Goal: Task Accomplishment & Management: Use online tool/utility

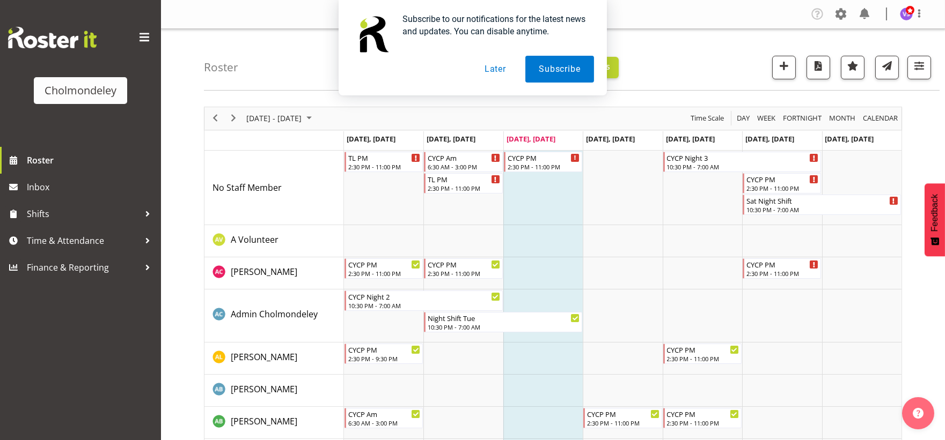
click at [914, 65] on div "Subscribe to our notifications for the latest news and updates. You can disable…" at bounding box center [472, 48] width 945 height 96
click at [920, 68] on div "Subscribe to our notifications for the latest news and updates. You can disable…" at bounding box center [472, 48] width 945 height 96
click at [508, 68] on button "Later" at bounding box center [495, 69] width 48 height 27
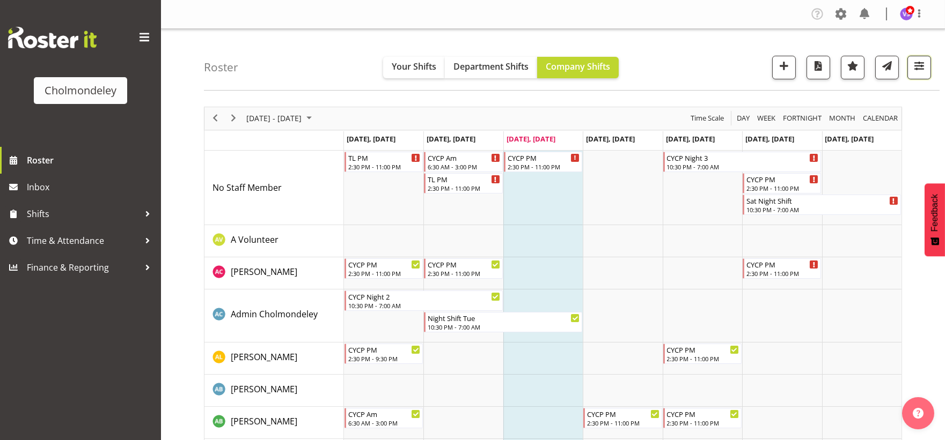
click at [926, 67] on button "button" at bounding box center [919, 68] width 24 height 24
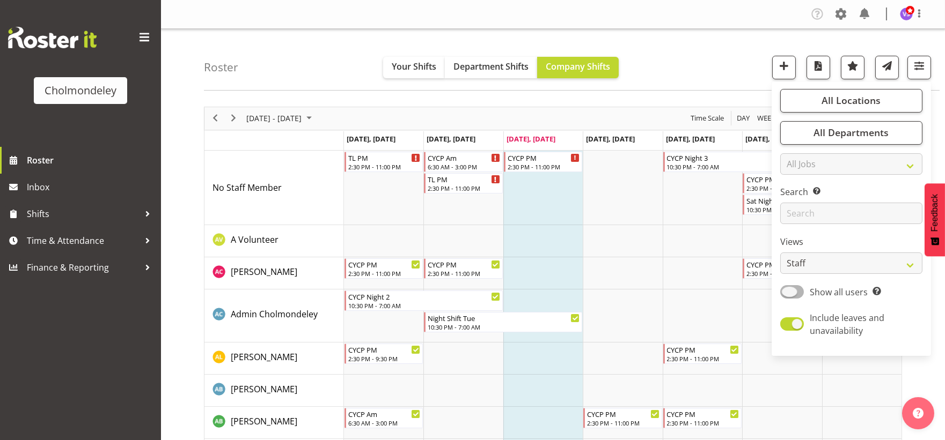
drag, startPoint x: 792, startPoint y: 296, endPoint x: 876, endPoint y: 281, distance: 85.0
click at [793, 296] on span at bounding box center [792, 291] width 24 height 13
click at [787, 296] on input "Show all users Show only rostered employees" at bounding box center [783, 292] width 7 height 7
checkbox input "true"
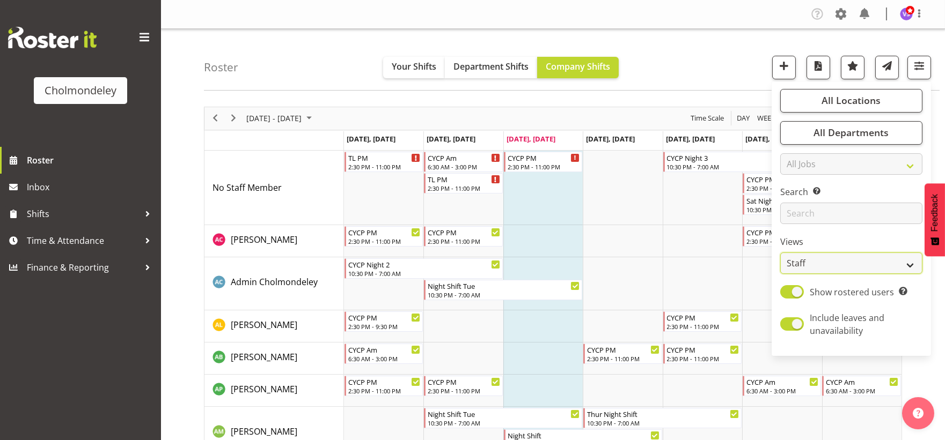
click at [904, 266] on select "Staff Role Shift - Horizontal Shift - Vertical Staff - Location" at bounding box center [851, 263] width 142 height 21
select select "shift"
click at [781, 253] on select "Staff Role Shift - Horizontal Shift - Vertical Staff - Location" at bounding box center [851, 263] width 142 height 21
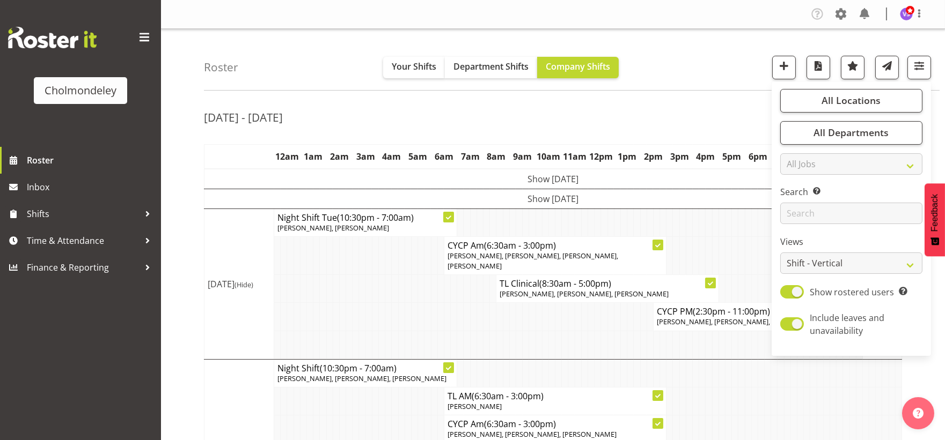
click at [412, 331] on td at bounding box center [414, 345] width 6 height 28
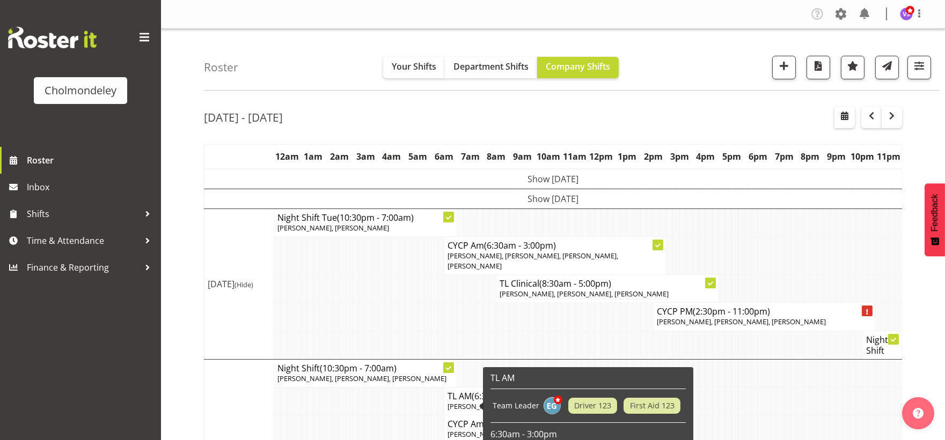
scroll to position [179, 0]
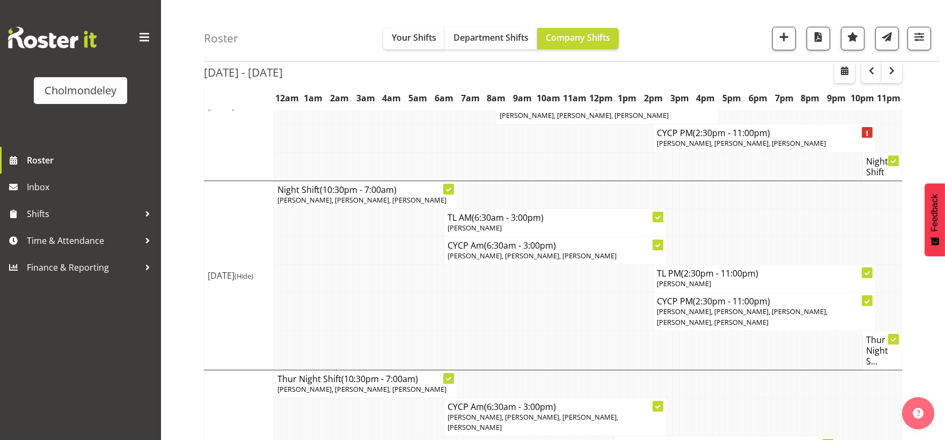
click at [785, 245] on td at bounding box center [787, 251] width 6 height 28
click at [714, 356] on td at bounding box center [715, 350] width 6 height 39
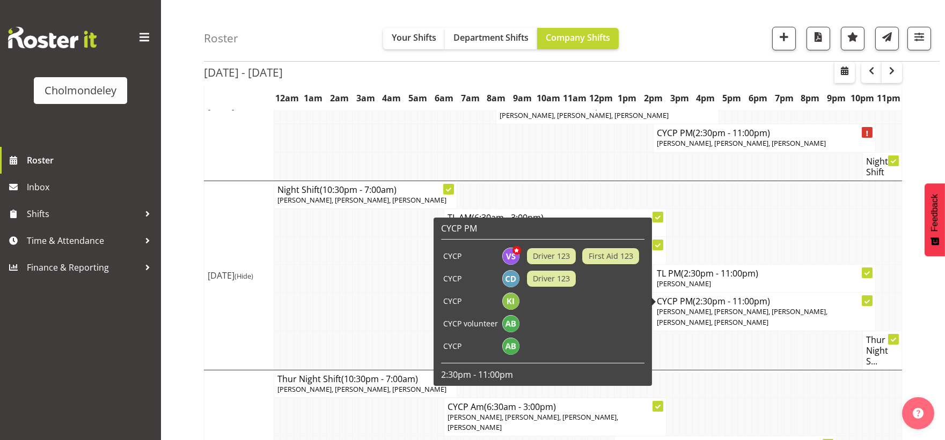
click at [696, 363] on td at bounding box center [696, 350] width 6 height 39
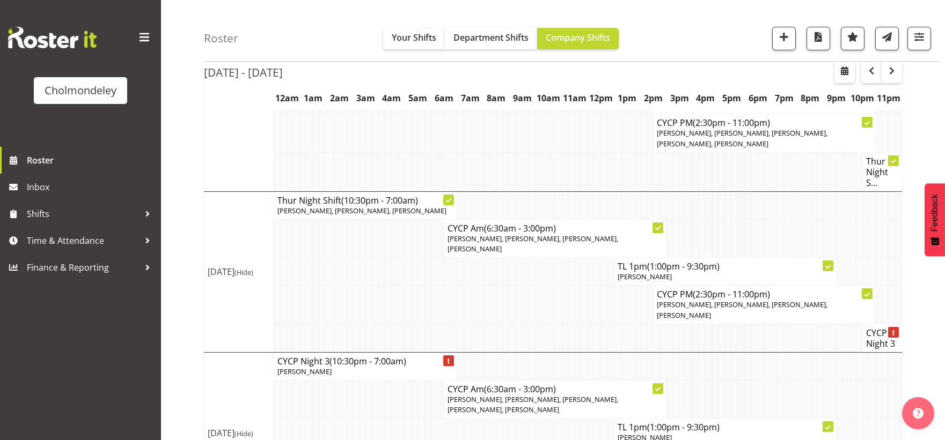
scroll to position [476, 0]
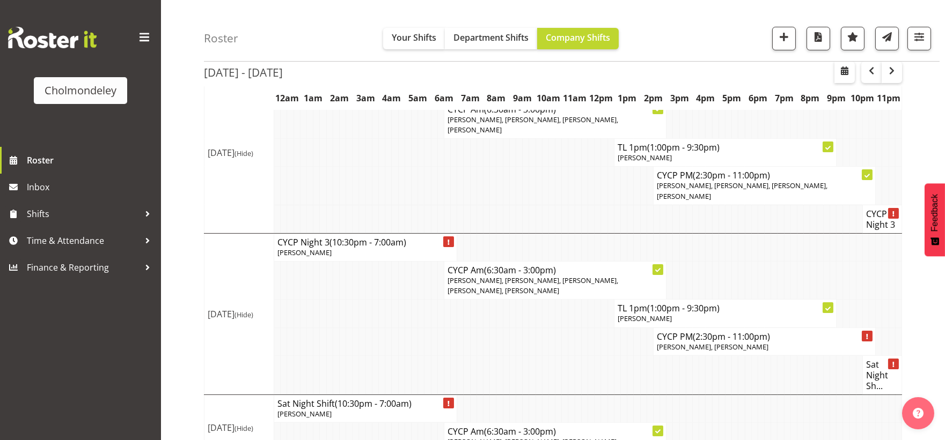
click at [683, 368] on td at bounding box center [682, 375] width 6 height 39
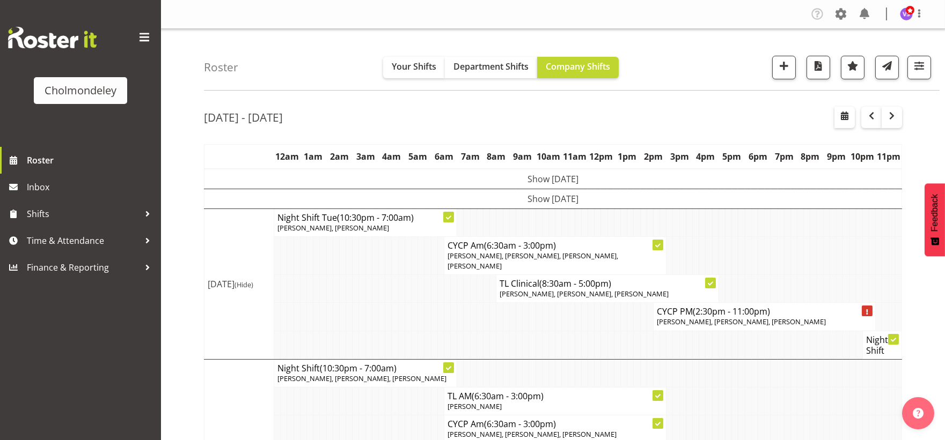
scroll to position [119, 0]
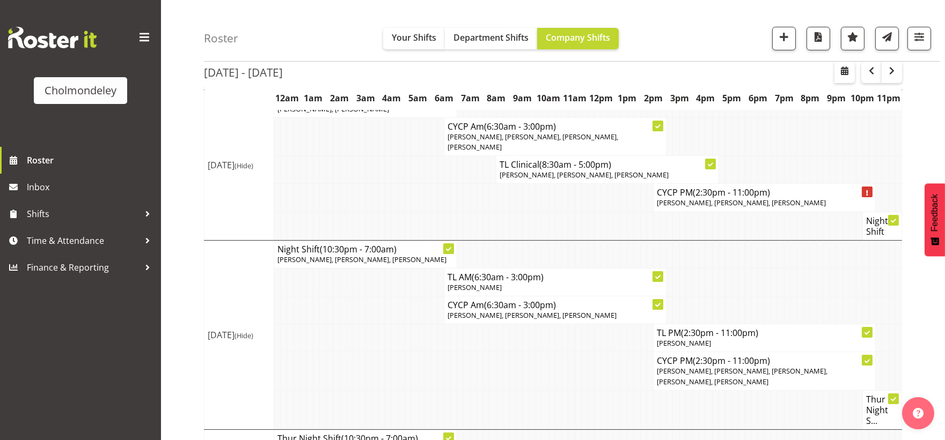
click at [443, 367] on td at bounding box center [440, 372] width 6 height 38
click at [498, 379] on td at bounding box center [499, 372] width 6 height 38
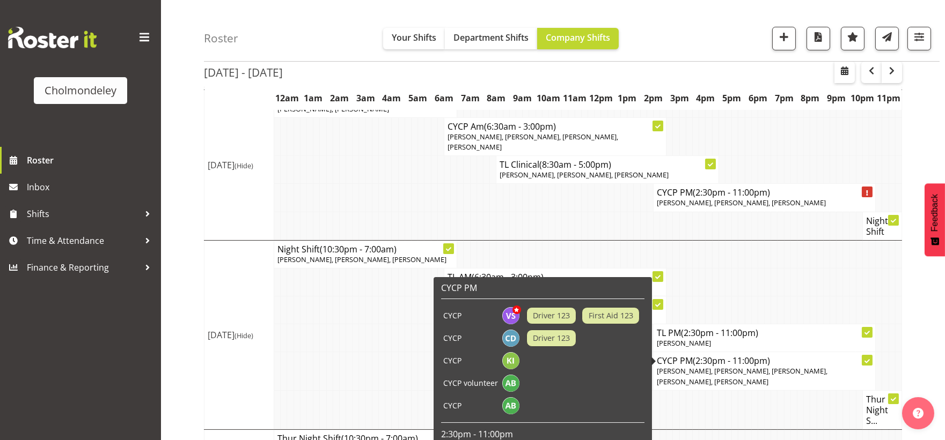
click at [695, 408] on td at bounding box center [696, 410] width 6 height 39
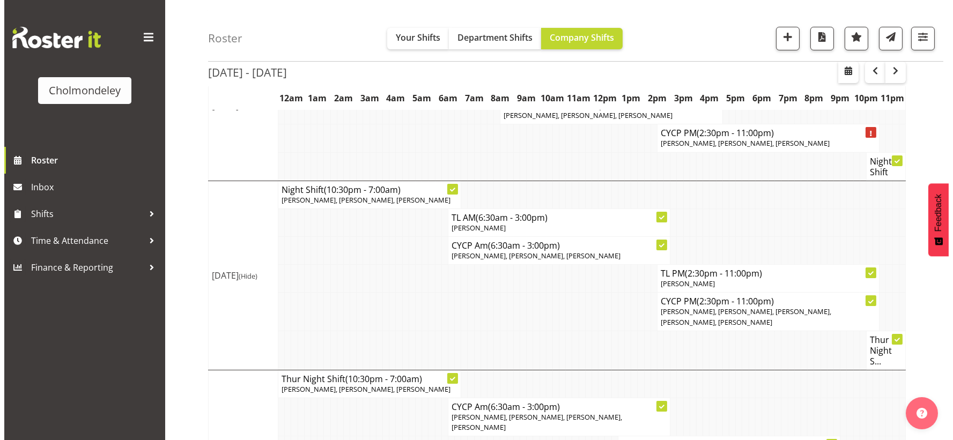
scroll to position [357, 0]
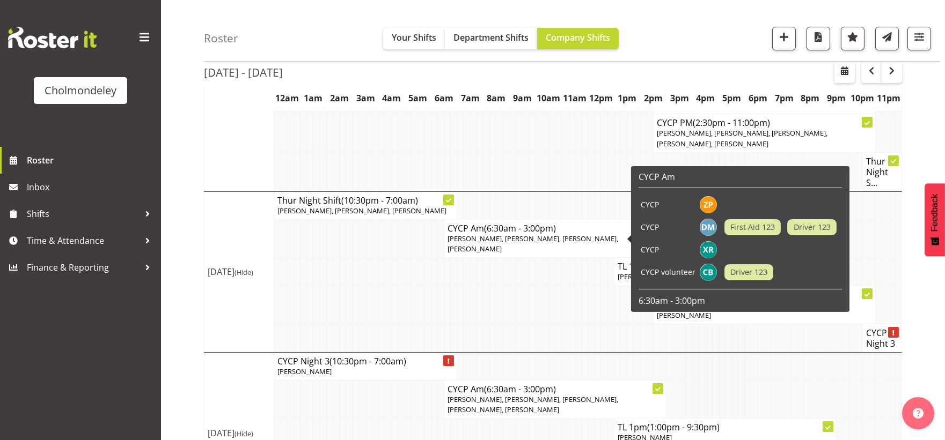
click at [568, 236] on span "[PERSON_NAME], [PERSON_NAME], [PERSON_NAME], [PERSON_NAME]" at bounding box center [532, 244] width 171 height 20
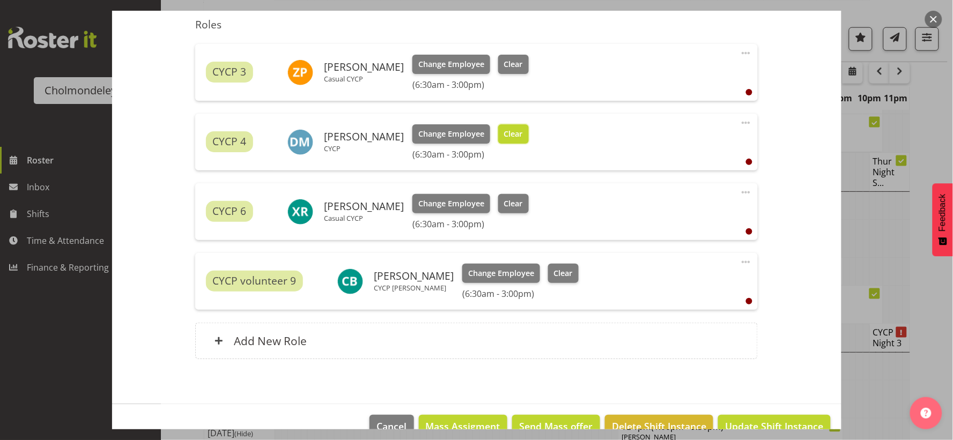
click at [522, 133] on span "Clear" at bounding box center [513, 134] width 19 height 12
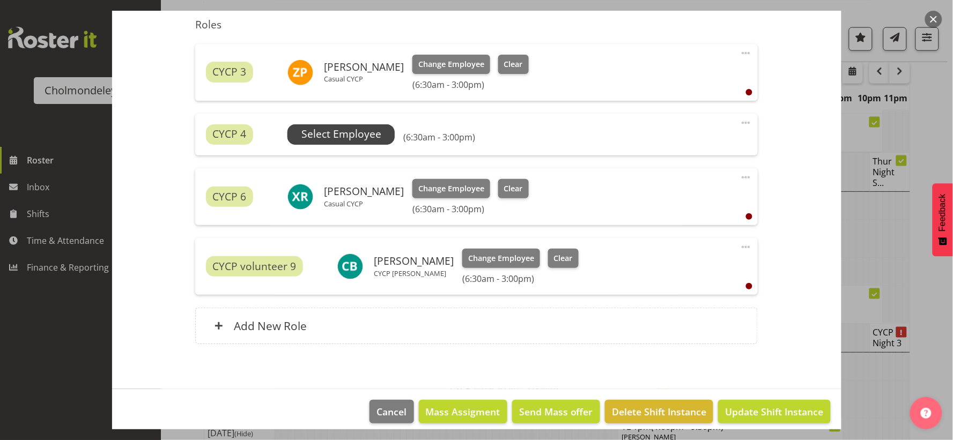
click at [372, 138] on span "Select Employee" at bounding box center [342, 135] width 80 height 16
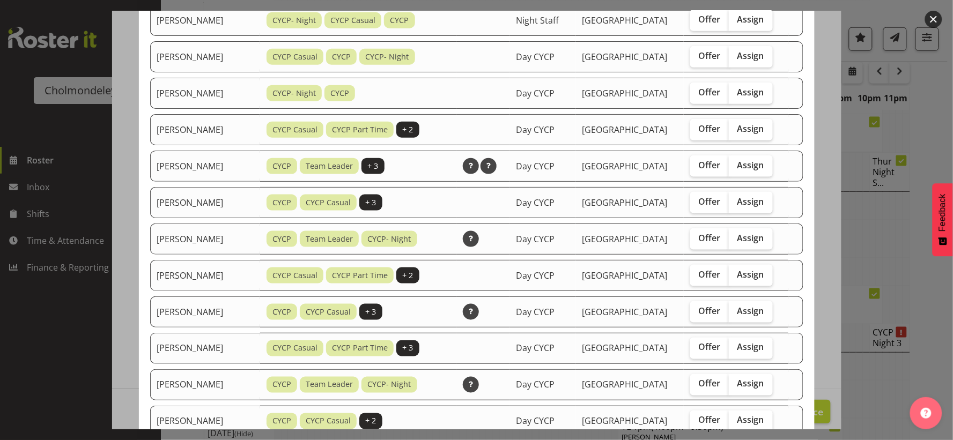
scroll to position [596, 0]
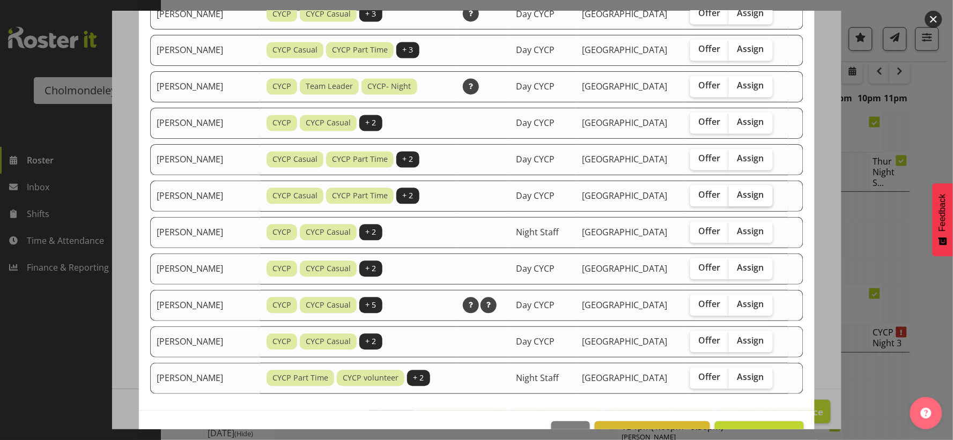
click at [759, 195] on span "Assign" at bounding box center [751, 195] width 27 height 11
click at [736, 195] on input "Assign" at bounding box center [732, 195] width 7 height 7
checkbox input "true"
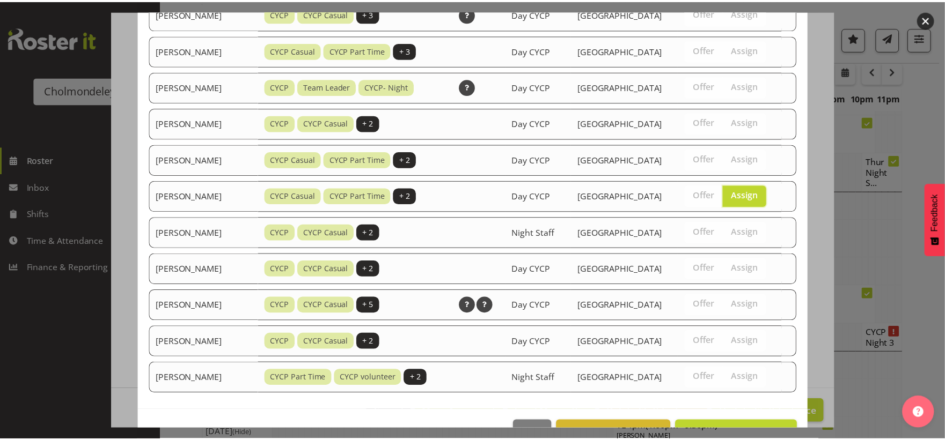
scroll to position [630, 0]
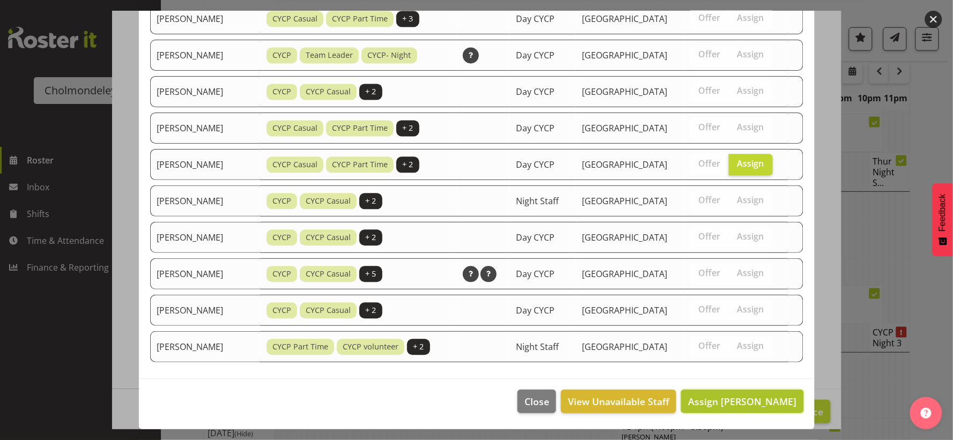
click at [767, 406] on span "Assign [PERSON_NAME]" at bounding box center [742, 401] width 108 height 13
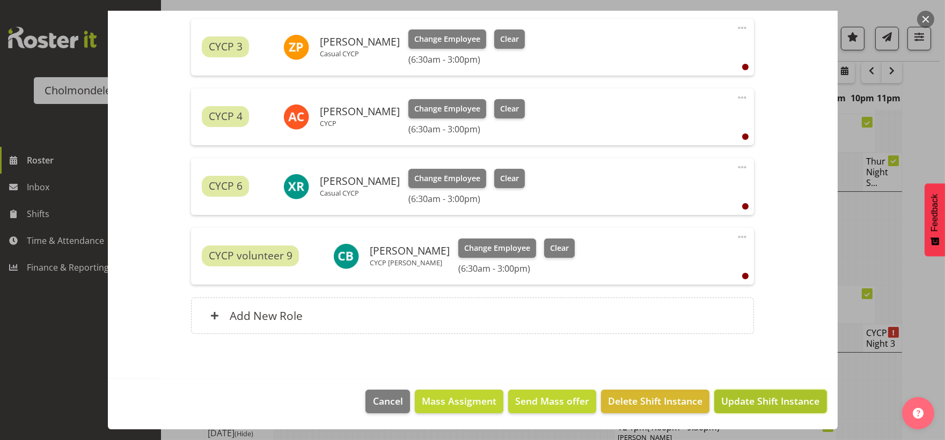
click at [767, 405] on span "Update Shift Instance" at bounding box center [770, 401] width 98 height 14
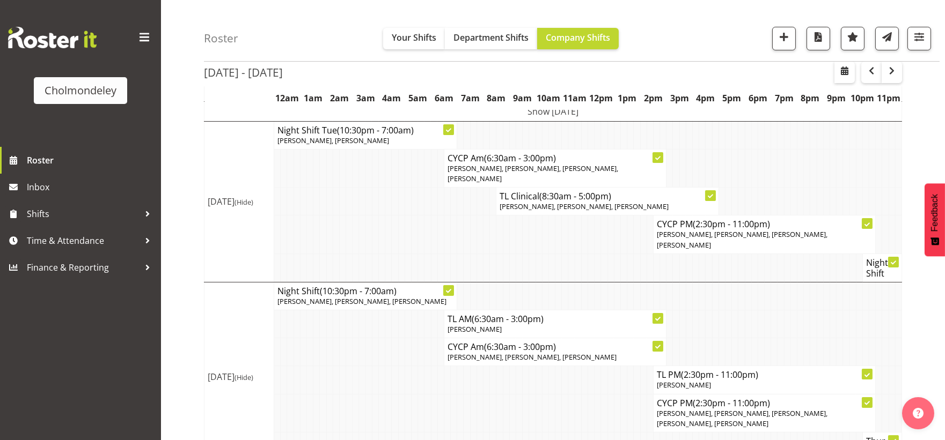
scroll to position [0, 0]
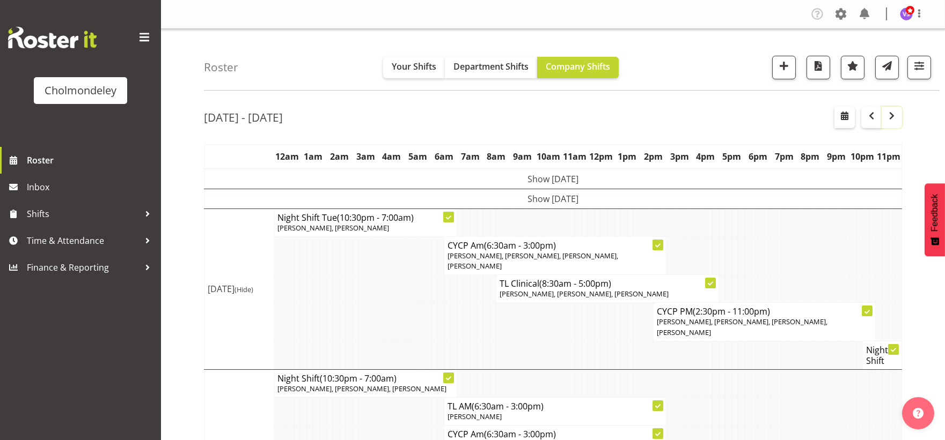
click at [896, 119] on span "button" at bounding box center [891, 115] width 13 height 13
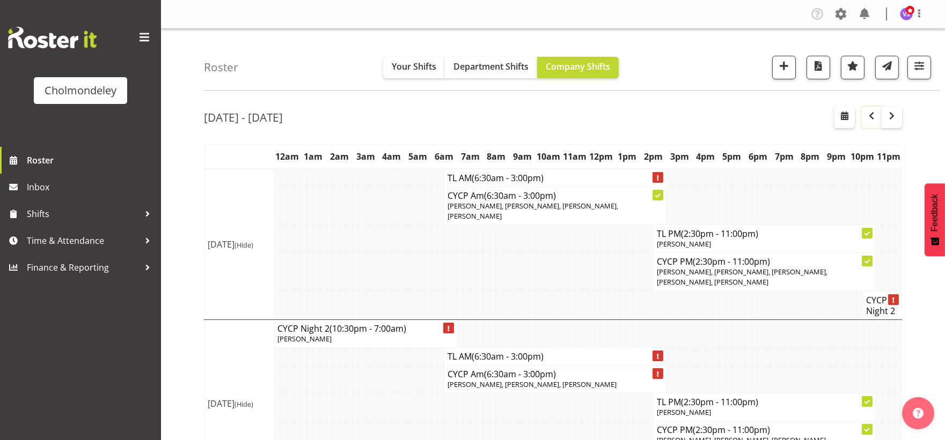
click at [876, 124] on button "button" at bounding box center [871, 117] width 20 height 21
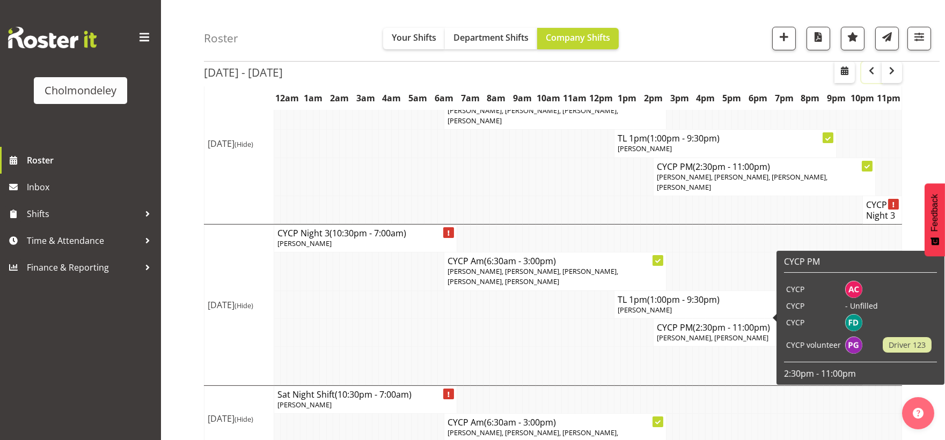
scroll to position [436, 0]
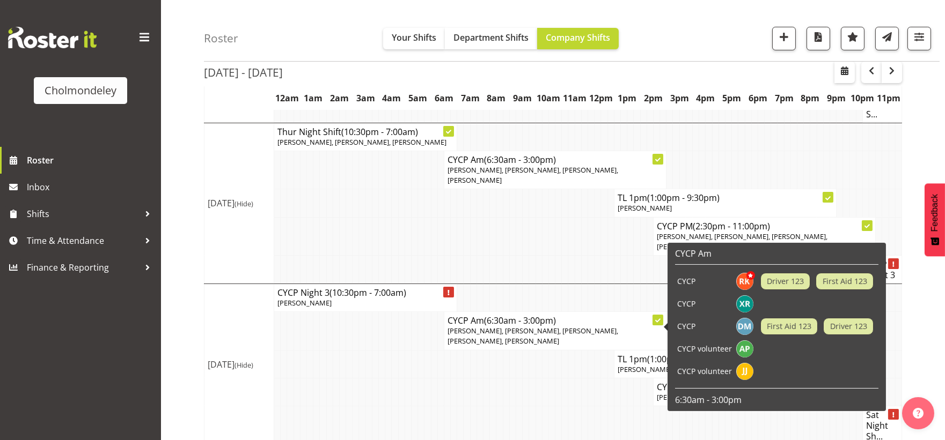
click at [433, 378] on td at bounding box center [434, 392] width 6 height 28
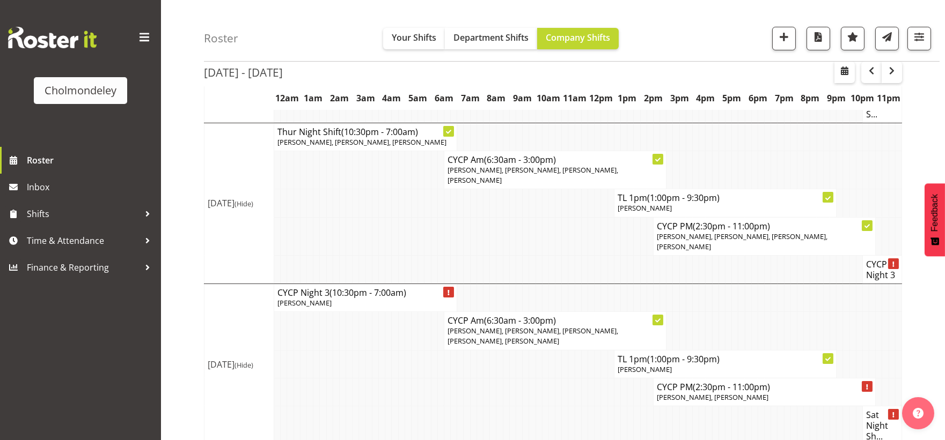
scroll to position [496, 0]
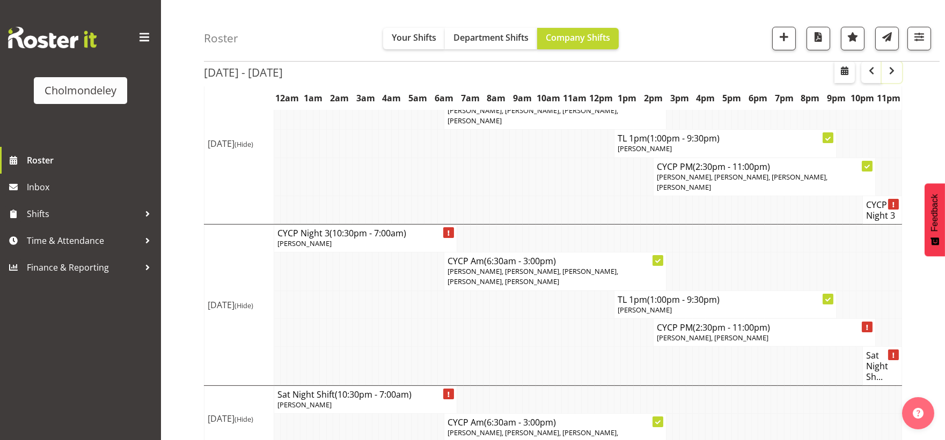
click at [898, 74] on button "button" at bounding box center [892, 72] width 20 height 21
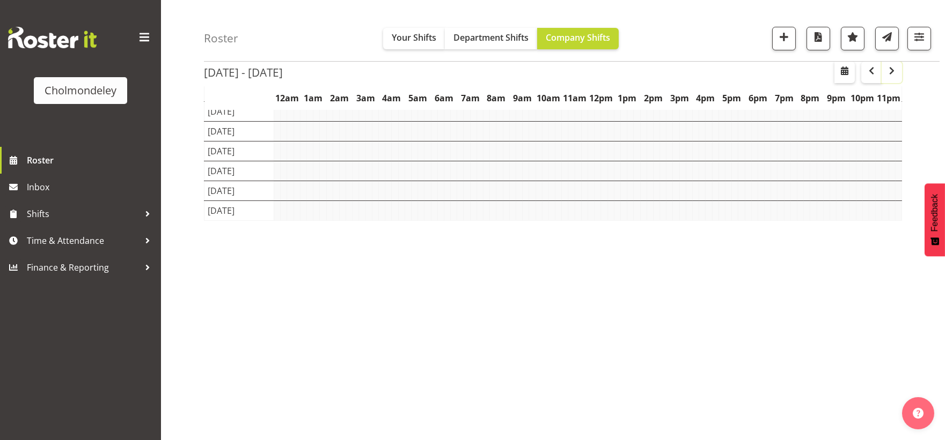
scroll to position [87, 0]
